Goal: Complete application form: Complete application form

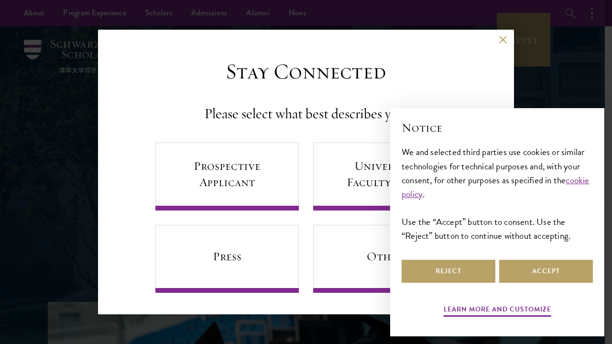
click at [575, 258] on div "Reject Accept" at bounding box center [497, 271] width 191 height 27
click at [550, 270] on button "Accept" at bounding box center [546, 271] width 94 height 23
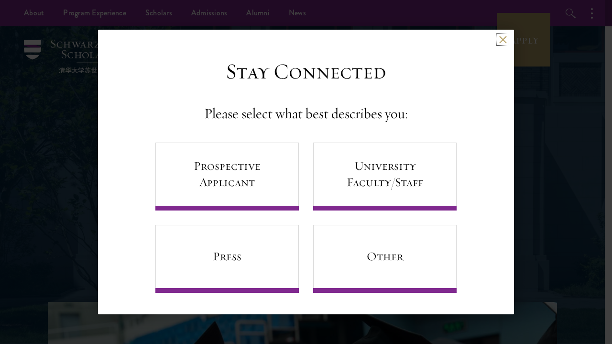
click at [499, 41] on button at bounding box center [503, 39] width 8 height 8
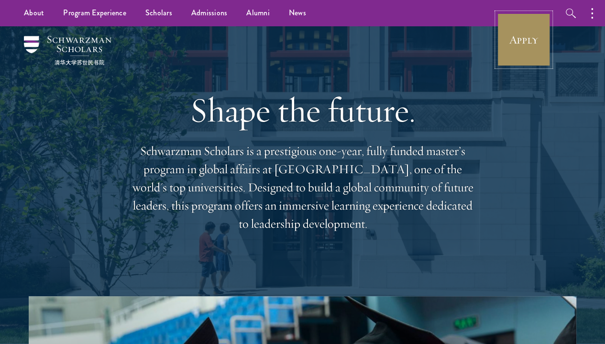
click at [533, 41] on link "Apply" at bounding box center [524, 40] width 54 height 54
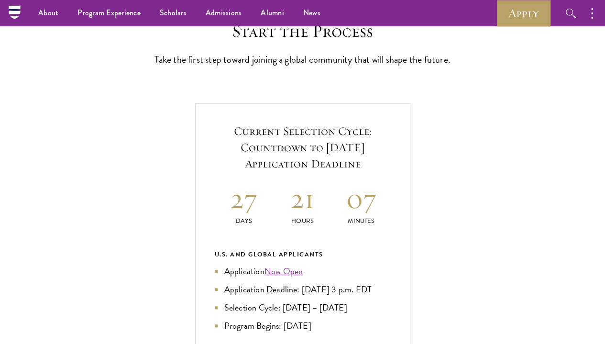
scroll to position [249, 0]
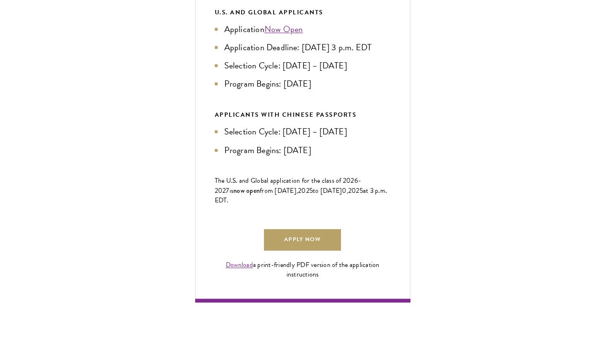
scroll to position [543, 0]
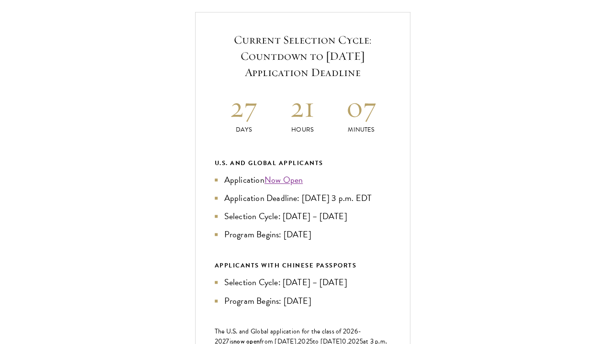
scroll to position [360, 0]
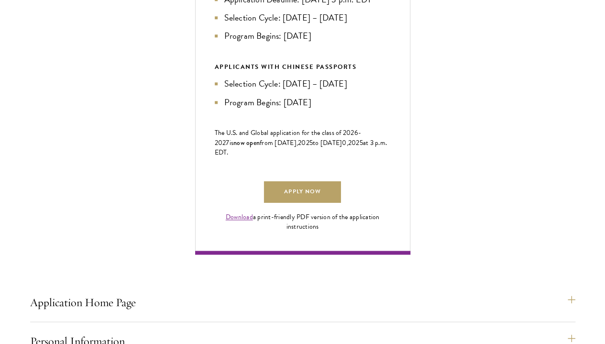
scroll to position [560, 0]
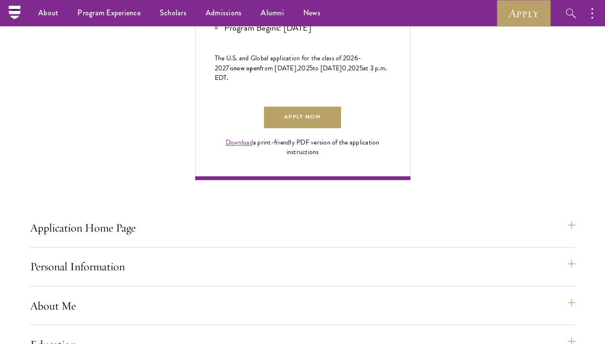
scroll to position [607, 0]
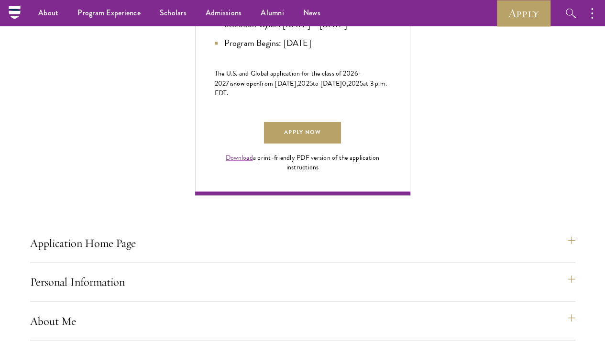
drag, startPoint x: 302, startPoint y: 123, endPoint x: 308, endPoint y: 122, distance: 5.8
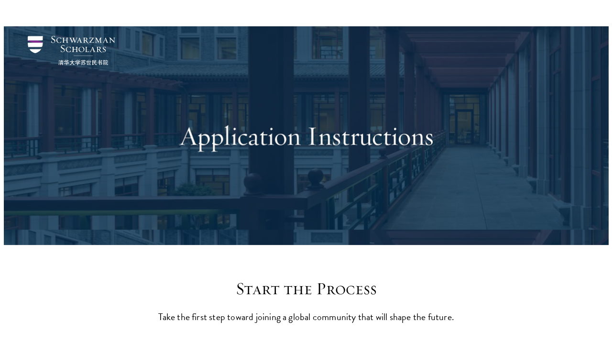
scroll to position [1902, 0]
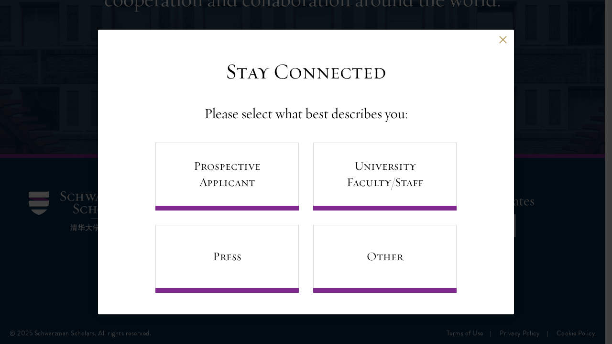
drag, startPoint x: 9, startPoint y: 178, endPoint x: 42, endPoint y: 172, distance: 33.7
click at [9, 179] on div "Back Stay Connected Please select what best describes you: Prospective Applican…" at bounding box center [306, 172] width 612 height 287
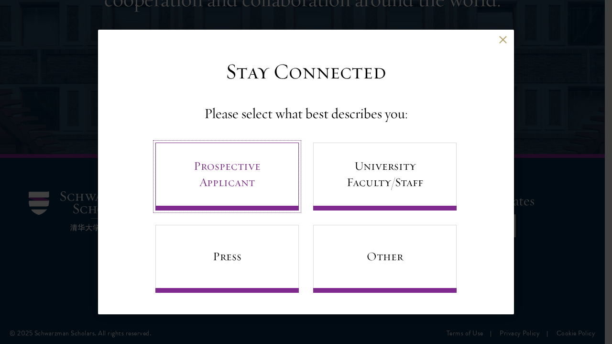
click at [262, 182] on link "Prospective Applicant" at bounding box center [226, 177] width 143 height 68
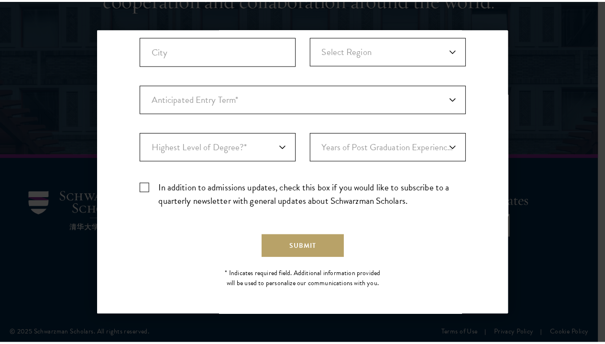
scroll to position [0, 0]
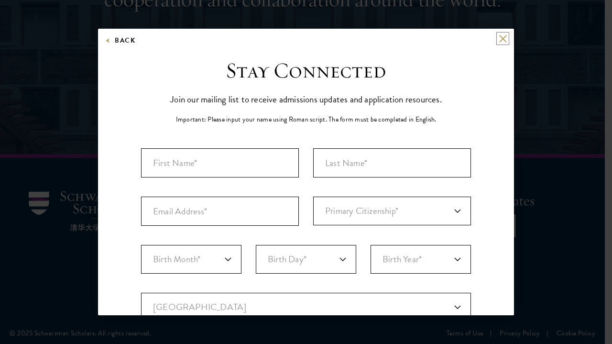
click at [499, 36] on button at bounding box center [503, 38] width 8 height 8
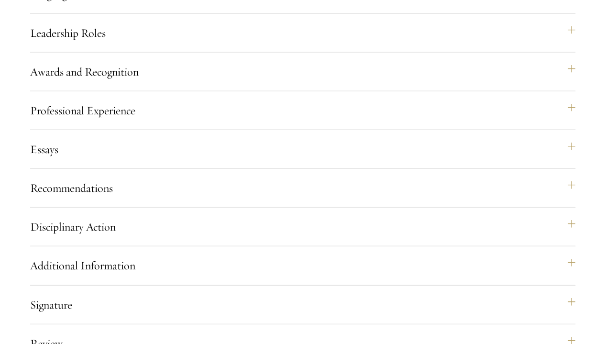
scroll to position [1015, 0]
